Goal: Navigation & Orientation: Go to known website

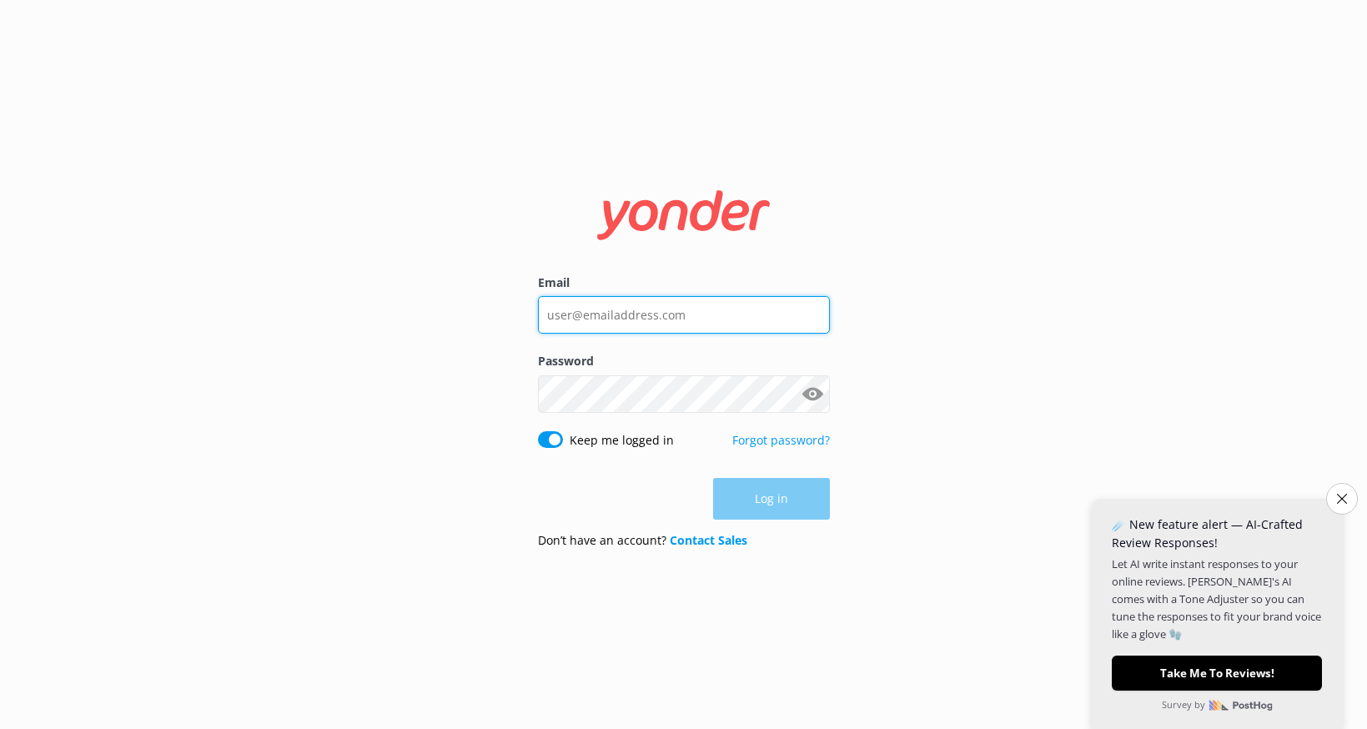
click at [617, 303] on input "Email" at bounding box center [684, 315] width 292 height 38
type input "[EMAIL_ADDRESS][DOMAIN_NAME]"
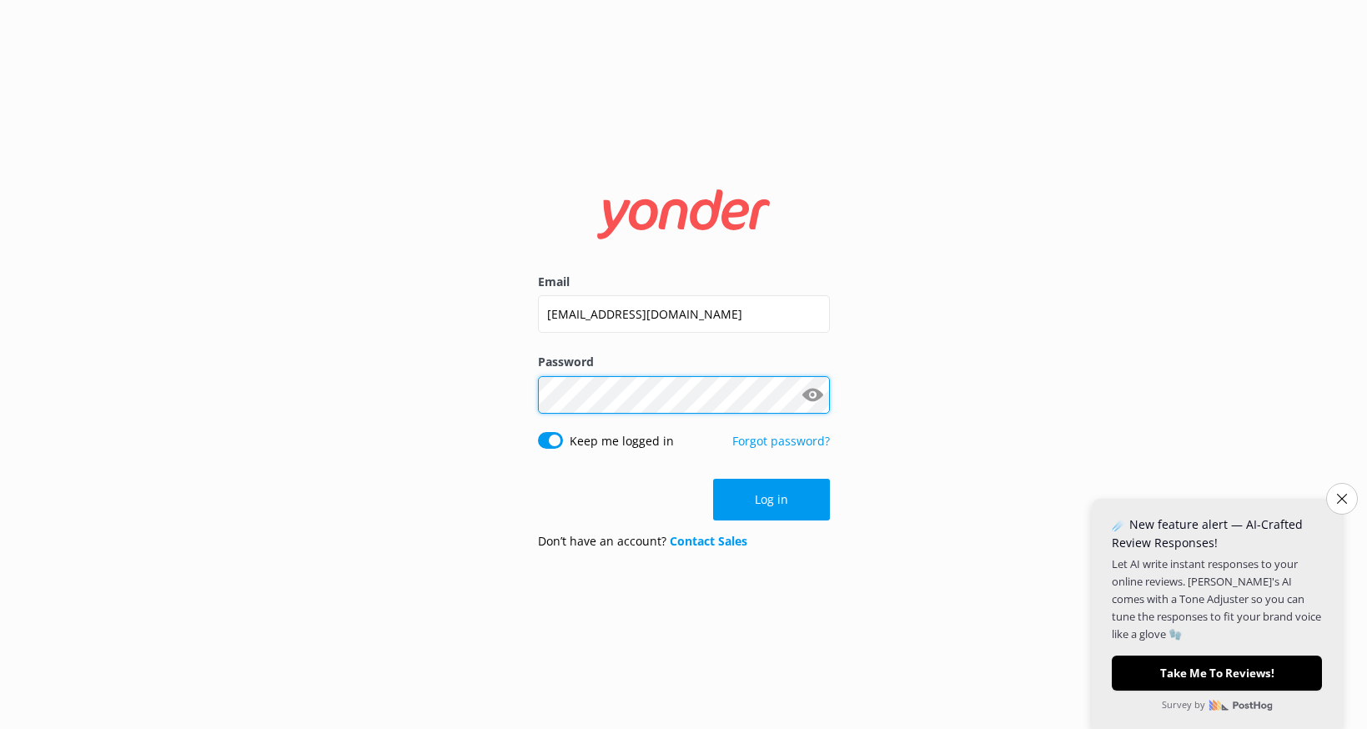
click button "Log in" at bounding box center [771, 500] width 117 height 42
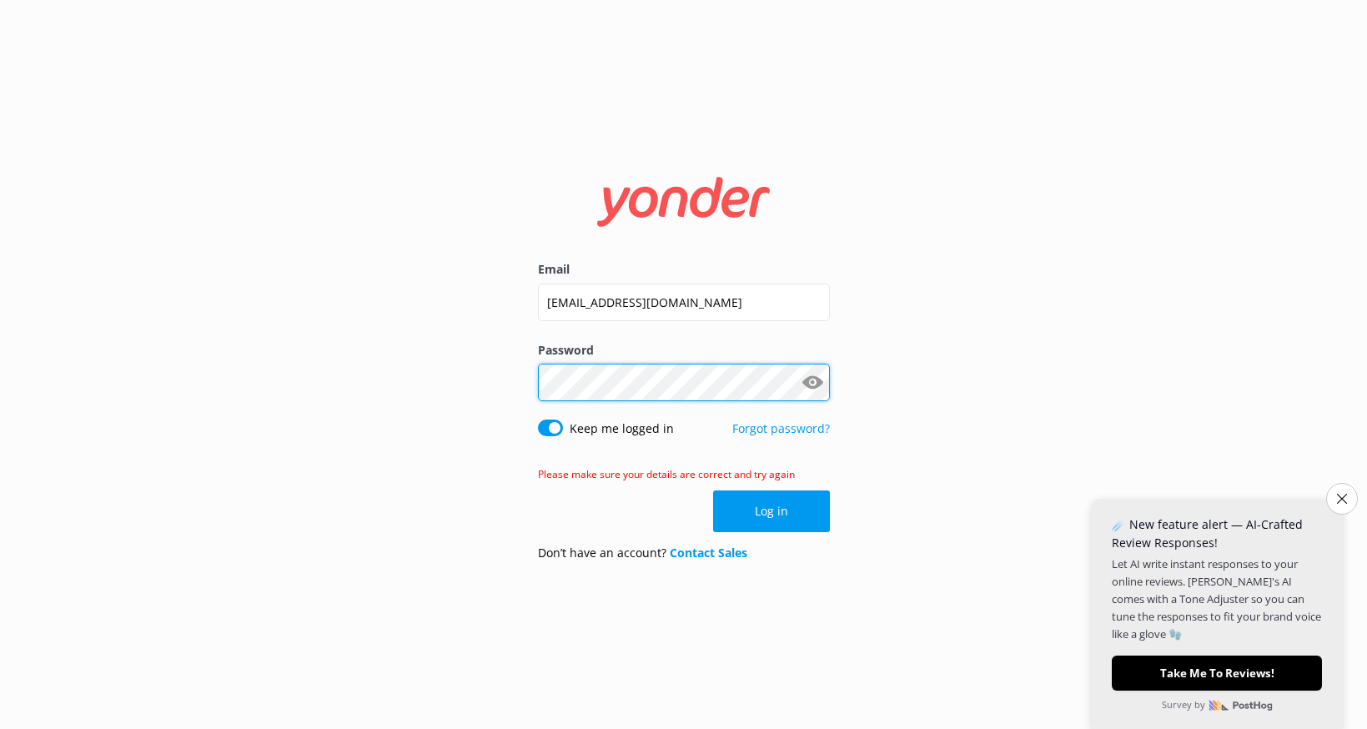
click button "Log in" at bounding box center [771, 511] width 117 height 42
